Goal: Transaction & Acquisition: Subscribe to service/newsletter

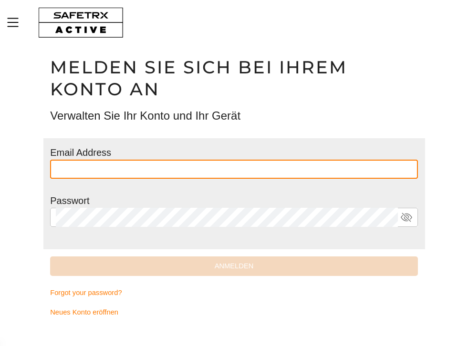
type input "**********"
click at [234, 265] on button "Anmelden" at bounding box center [234, 267] width 368 height 20
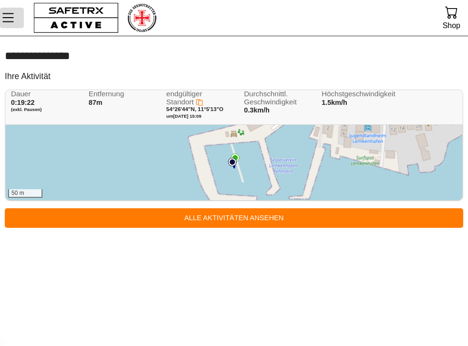
click at [9, 9] on button "MenÜ" at bounding box center [12, 18] width 24 height 20
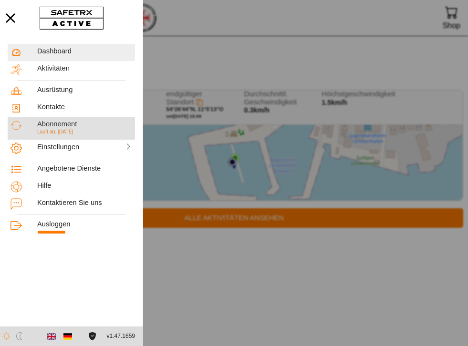
click at [52, 134] on span "Läuft ab: 27 September" at bounding box center [55, 131] width 36 height 5
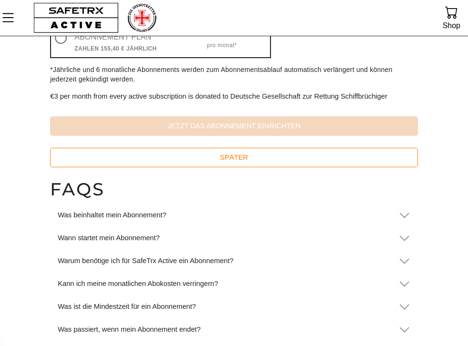
scroll to position [158, 0]
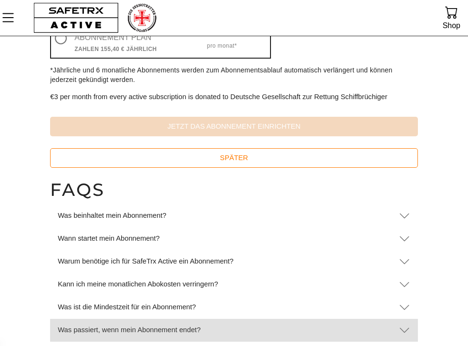
click at [206, 330] on div "Was passiert, wenn mein Abonnement endet?" at bounding box center [224, 330] width 333 height 9
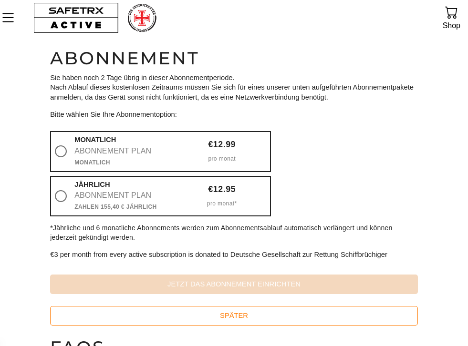
scroll to position [0, 0]
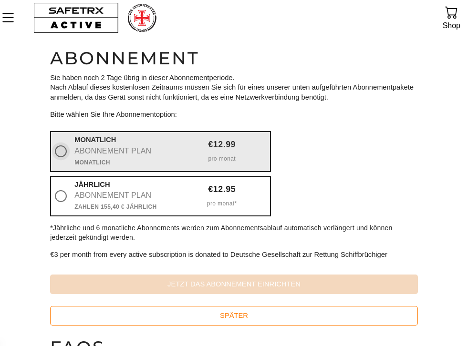
click at [66, 151] on icon at bounding box center [61, 151] width 12 height 12
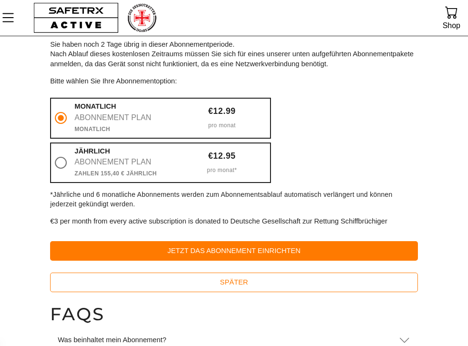
scroll to position [39, 0]
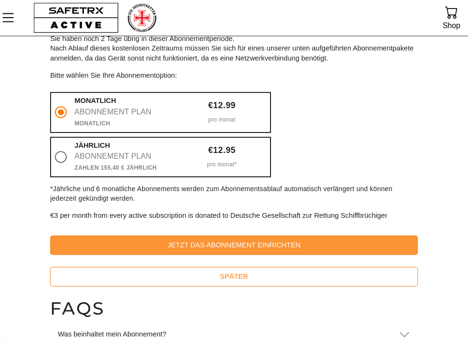
click at [195, 246] on span "Jetzt das Abonnement einrichten" at bounding box center [234, 245] width 352 height 12
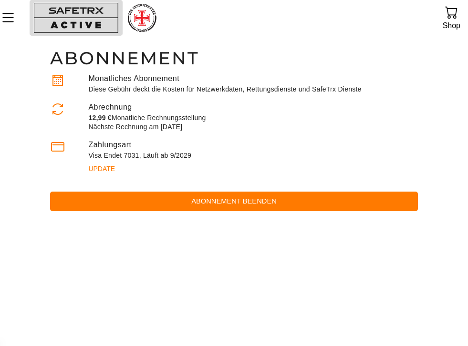
click at [52, 21] on button "button" at bounding box center [76, 18] width 93 height 36
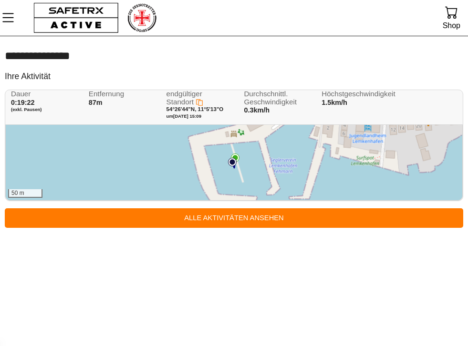
click at [183, 151] on div "50 m" at bounding box center [234, 162] width 456 height 75
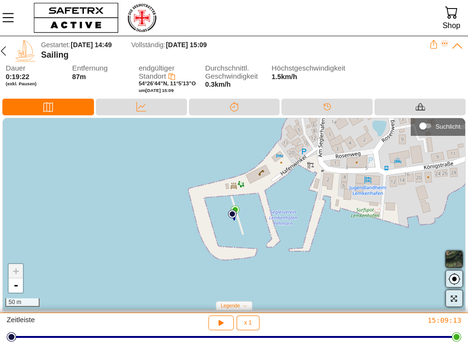
click at [445, 45] on icon "Expand" at bounding box center [444, 43] width 7 height 7
click at [338, 51] on div "Sailing" at bounding box center [235, 55] width 388 height 10
click at [458, 44] on icon at bounding box center [457, 45] width 10 height 5
